Goal: Task Accomplishment & Management: Use online tool/utility

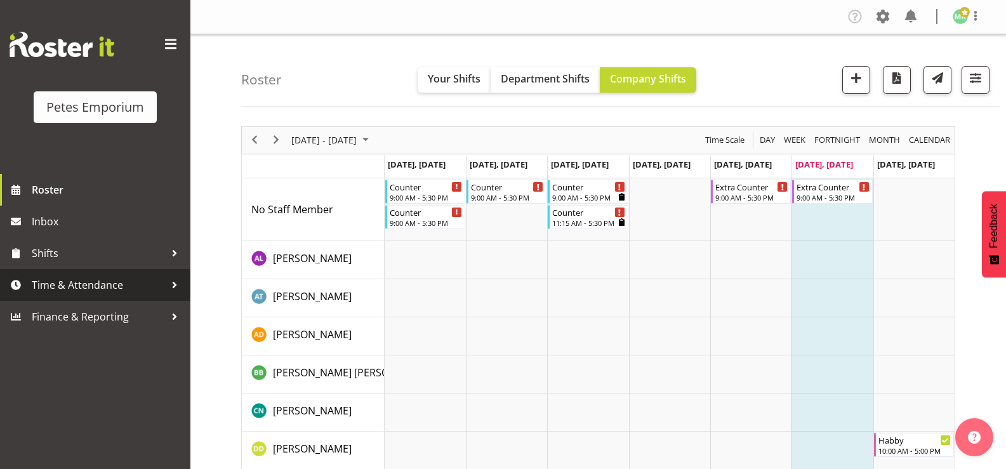
click at [117, 290] on span "Time & Attendance" at bounding box center [98, 285] width 133 height 19
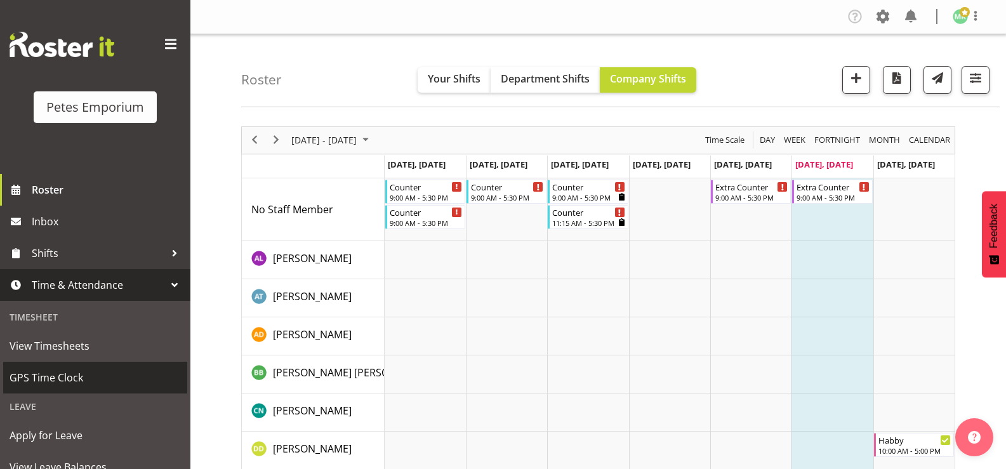
click at [114, 387] on span "GPS Time Clock" at bounding box center [95, 377] width 171 height 19
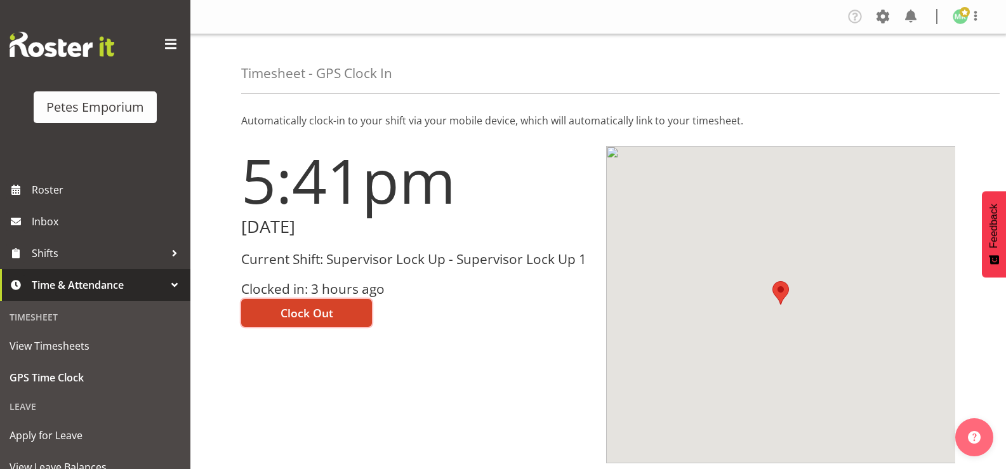
click at [283, 301] on button "Clock Out" at bounding box center [306, 313] width 131 height 28
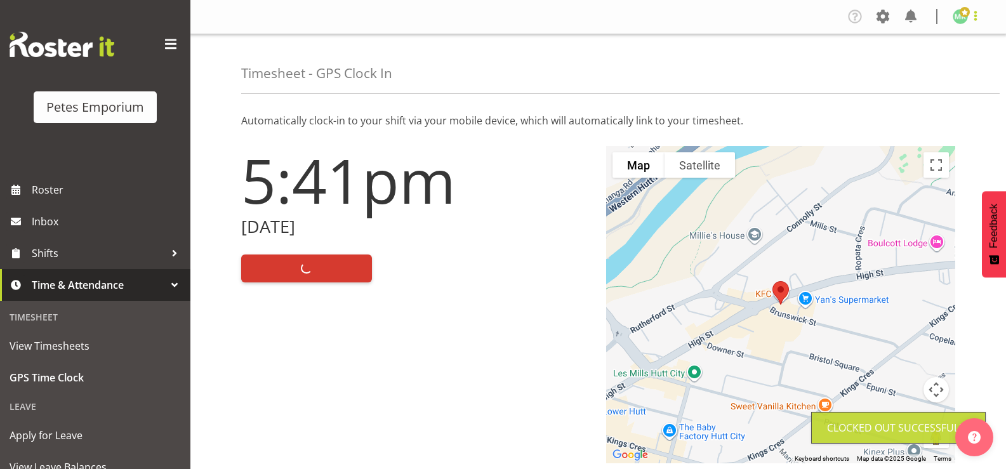
click at [969, 17] on span at bounding box center [975, 15] width 15 height 15
